Goal: Task Accomplishment & Management: Complete application form

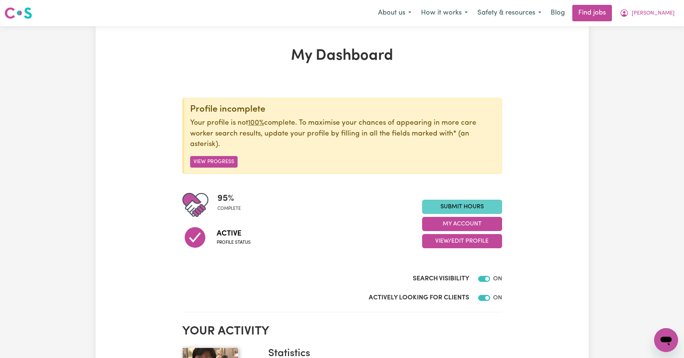
click at [458, 207] on link "Submit Hours" at bounding box center [462, 207] width 80 height 14
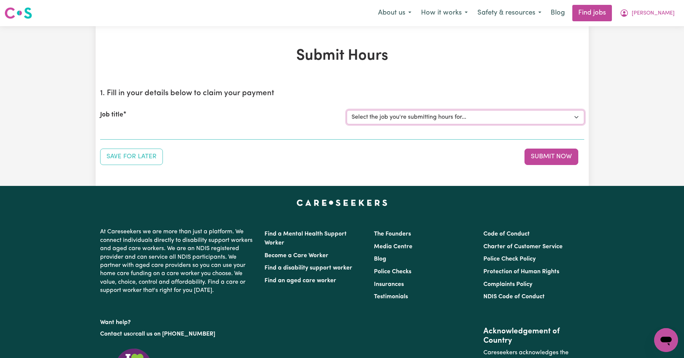
click at [577, 116] on select "Select the job you're submitting hours for... [Kishore Hands Of Care] Support W…" at bounding box center [464, 117] width 237 height 14
select select "14320"
click at [346, 110] on select "Select the job you're submitting hours for... [Kishore Hands Of Care] Support W…" at bounding box center [464, 117] width 237 height 14
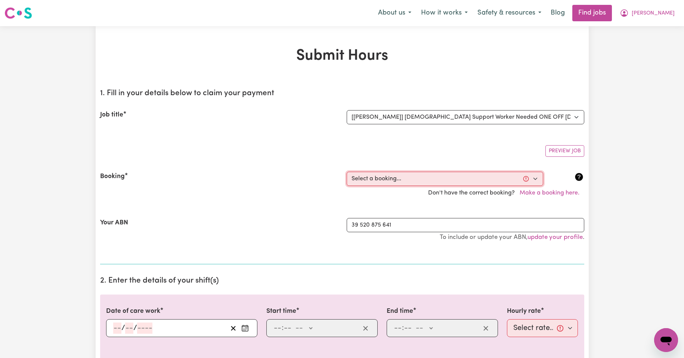
click at [535, 178] on select "Select a booking... [DATE] 08:00am to 09:30am (ONE-OFF) [DATE] 08:00am to 09:30…" at bounding box center [444, 179] width 196 height 14
select select "354693"
click at [346, 172] on select "Select a booking... [DATE] 08:00am to 09:30am (ONE-OFF) [DATE] 08:00am to 09:30…" at bounding box center [444, 179] width 196 height 14
type input "[DATE]"
type input "18"
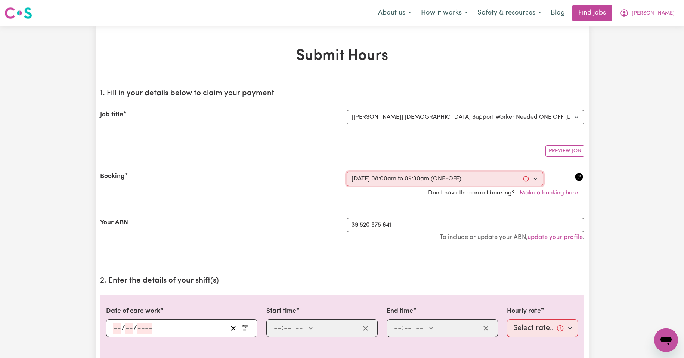
type input "8"
type input "2025"
type input "08:00"
type input "8"
type input "0"
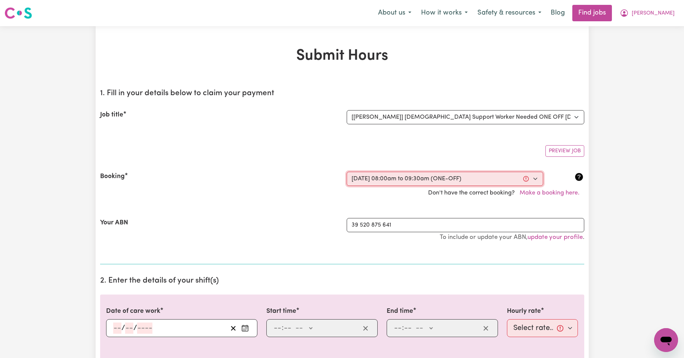
select select "am"
type input "09:30"
type input "9"
type input "30"
select select "am"
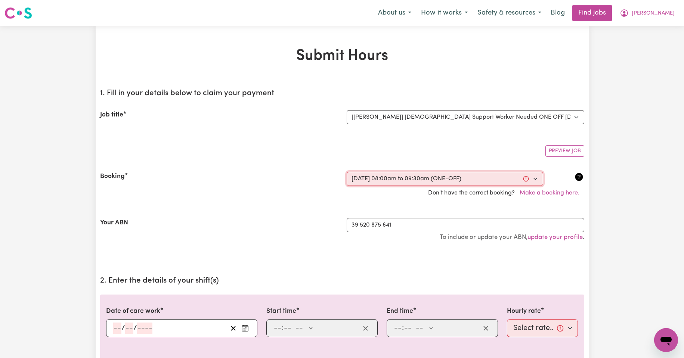
select select "50-Weekday"
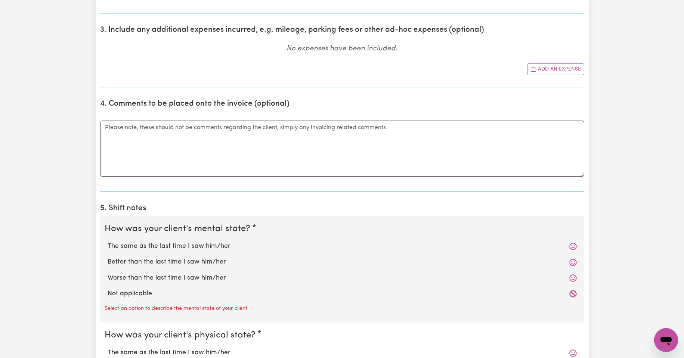
scroll to position [398, 0]
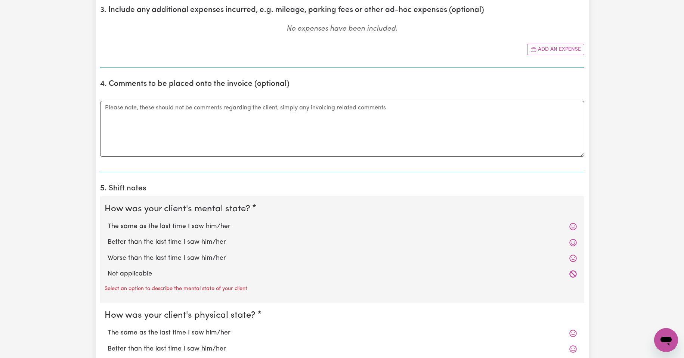
click at [165, 226] on label "The same as the last time I saw him/her" at bounding box center [342, 227] width 469 height 10
click at [108, 222] on input "The same as the last time I saw him/her" at bounding box center [107, 221] width 0 height 0
radio input "true"
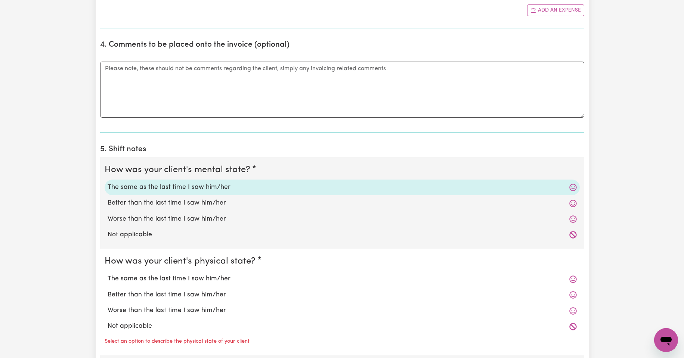
scroll to position [448, 0]
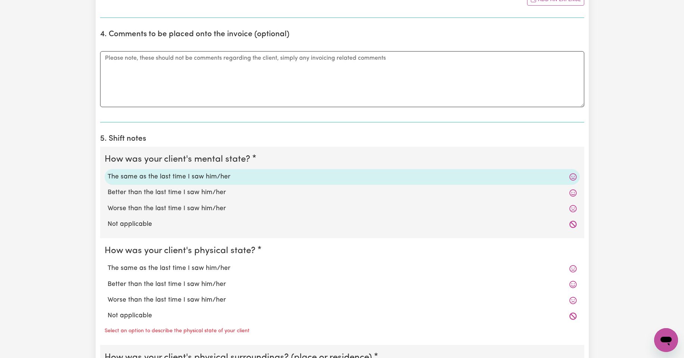
click at [168, 268] on label "The same as the last time I saw him/her" at bounding box center [342, 269] width 469 height 10
click at [108, 264] on input "The same as the last time I saw him/her" at bounding box center [107, 263] width 0 height 0
radio input "true"
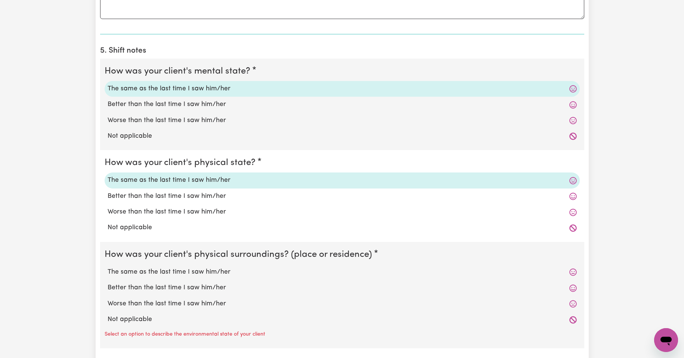
scroll to position [548, 0]
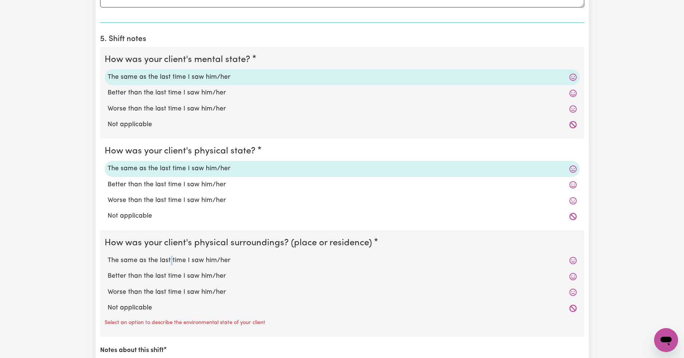
click at [170, 261] on label "The same as the last time I saw him/her" at bounding box center [342, 261] width 469 height 10
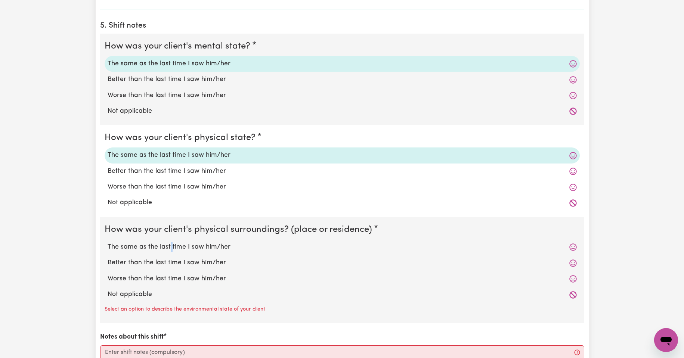
scroll to position [610, 0]
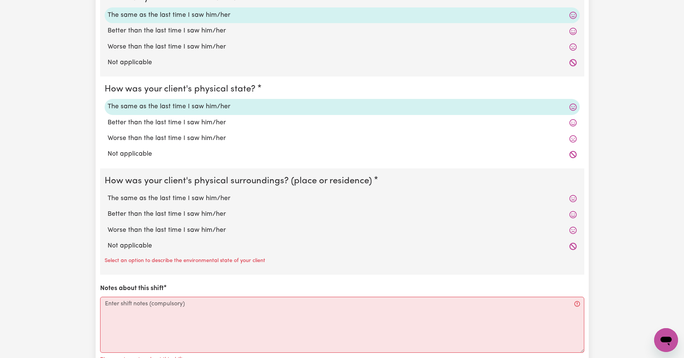
click at [197, 199] on label "The same as the last time I saw him/her" at bounding box center [342, 199] width 469 height 10
click at [108, 194] on input "The same as the last time I saw him/her" at bounding box center [107, 193] width 0 height 0
radio input "true"
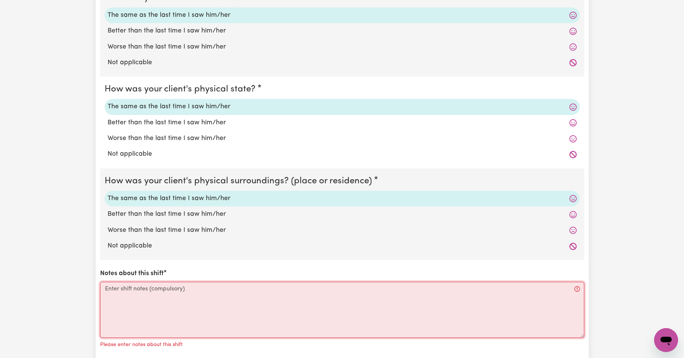
click at [138, 292] on textarea "Notes about this shift" at bounding box center [342, 310] width 484 height 56
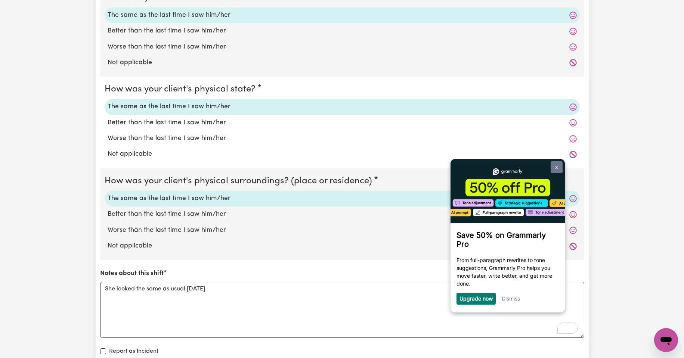
click at [555, 166] on img at bounding box center [555, 166] width 3 height 3
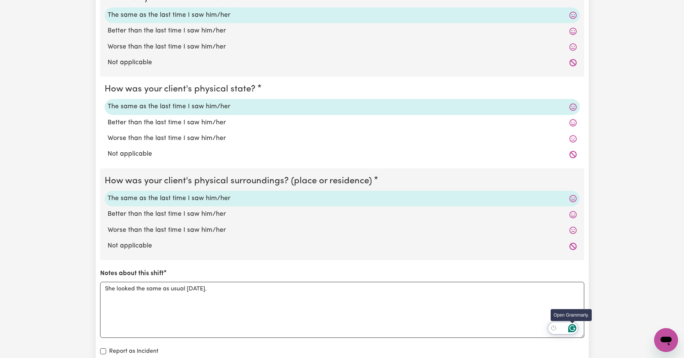
click at [571, 328] on icon "Open Grammarly. 0 Suggestions." at bounding box center [572, 328] width 8 height 8
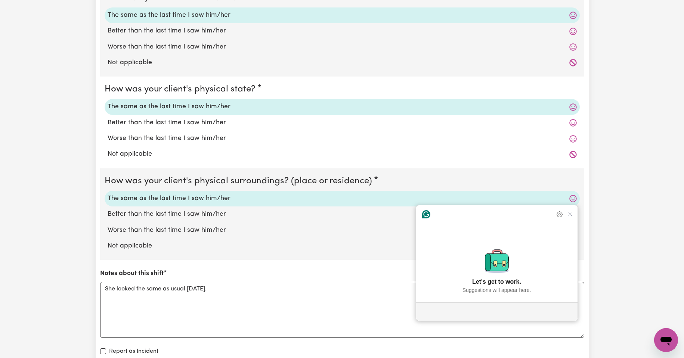
click at [498, 287] on p "Suggestions will appear here." at bounding box center [496, 290] width 69 height 8
click at [569, 217] on icon "Close Grammarly Assistant" at bounding box center [570, 214] width 6 height 6
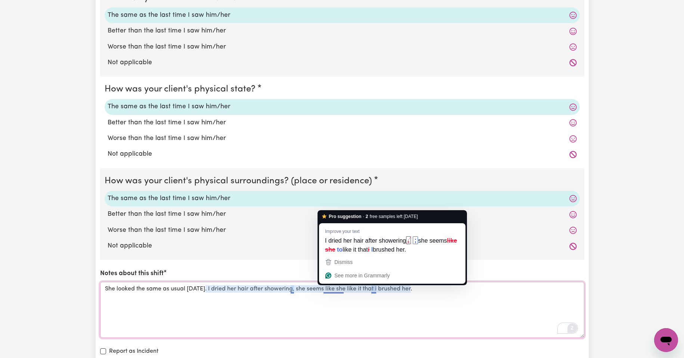
click at [338, 292] on textarea "She looked the same as usual [DATE]. I dried her hair after showering, she seem…" at bounding box center [342, 310] width 484 height 56
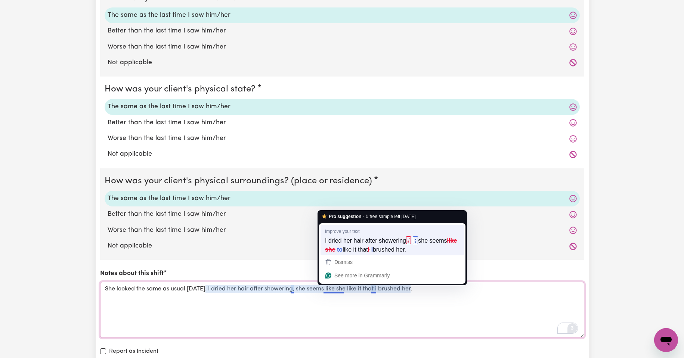
type textarea "She looked the same as usual [DATE]. I dried her hair after showering; she seem…"
